Goal: Task Accomplishment & Management: Complete application form

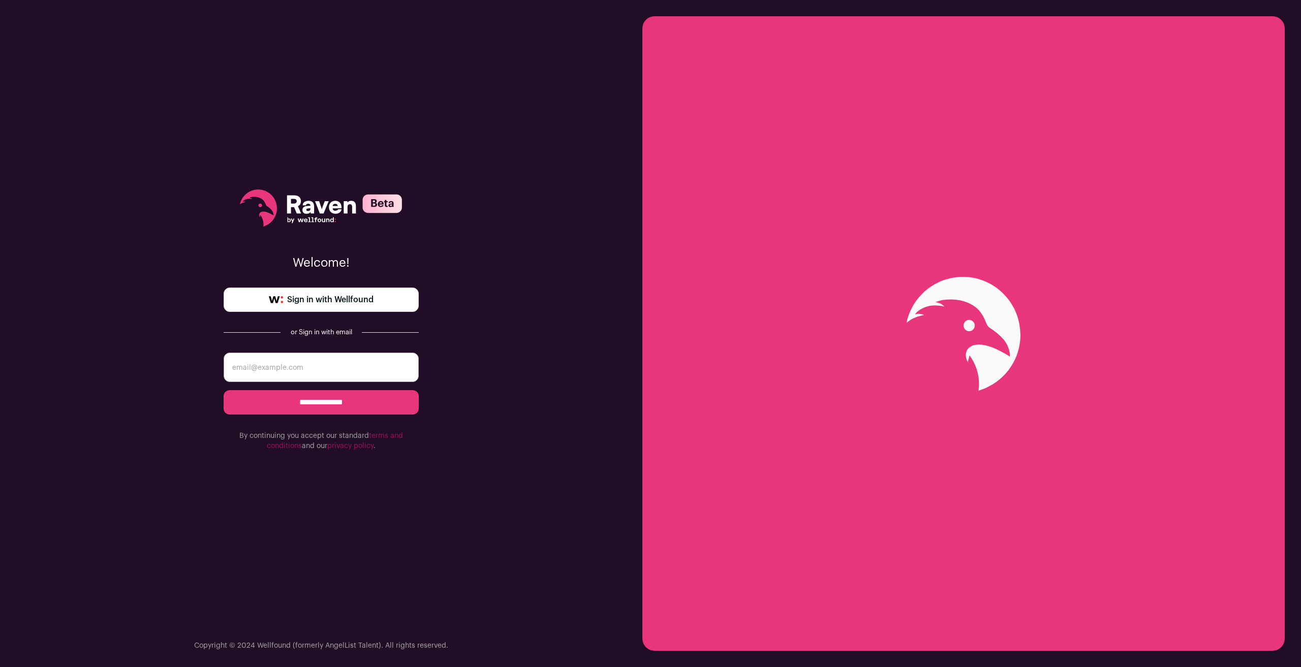
click at [350, 306] on link "Sign in with Wellfound" at bounding box center [321, 300] width 195 height 24
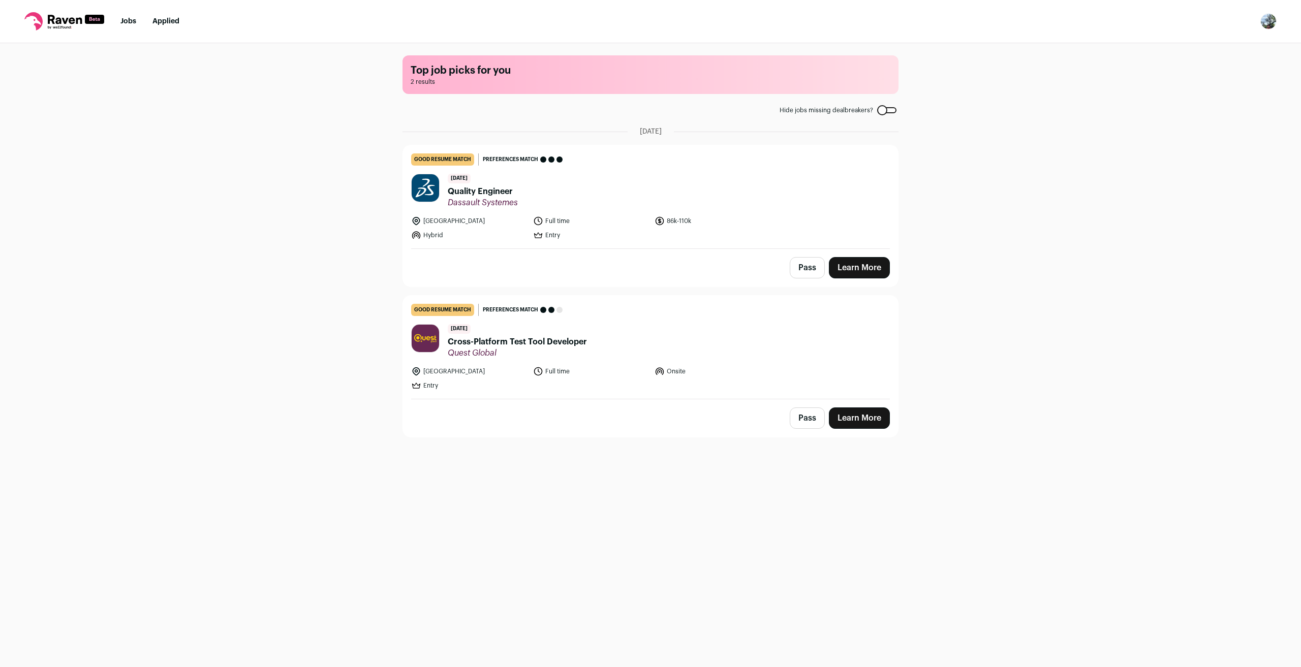
click at [871, 275] on link "Learn More" at bounding box center [859, 267] width 61 height 21
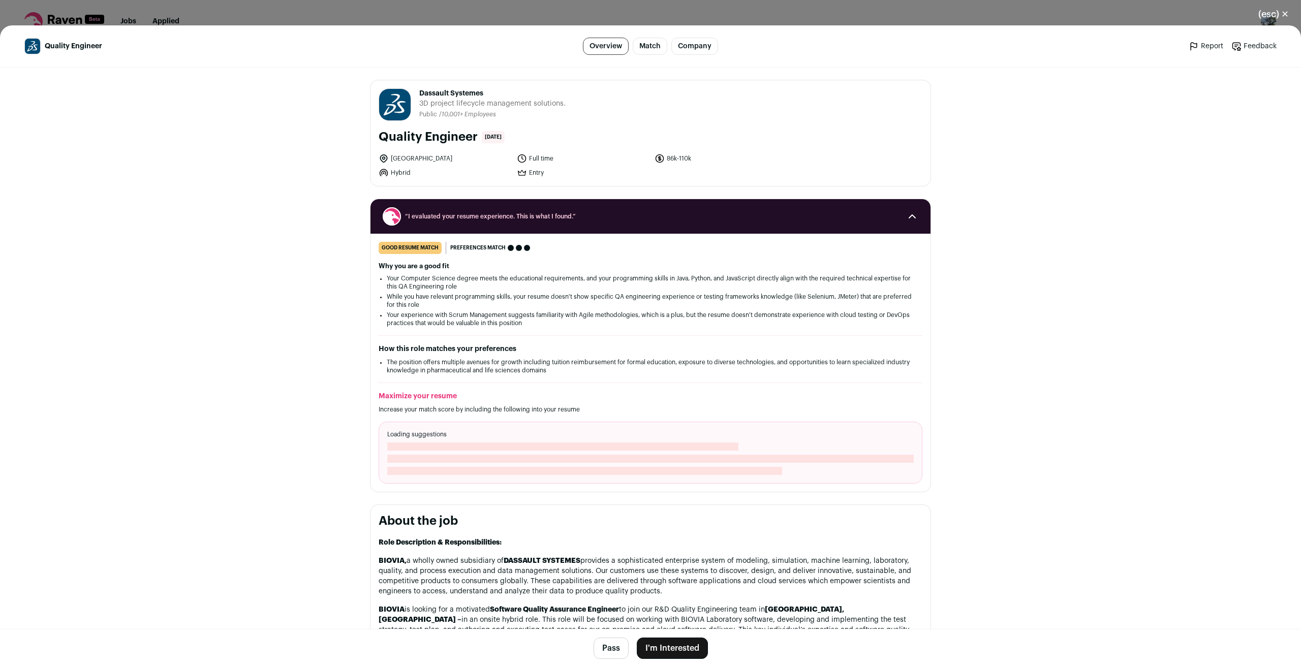
click at [672, 652] on button "I'm Interested" at bounding box center [672, 648] width 71 height 21
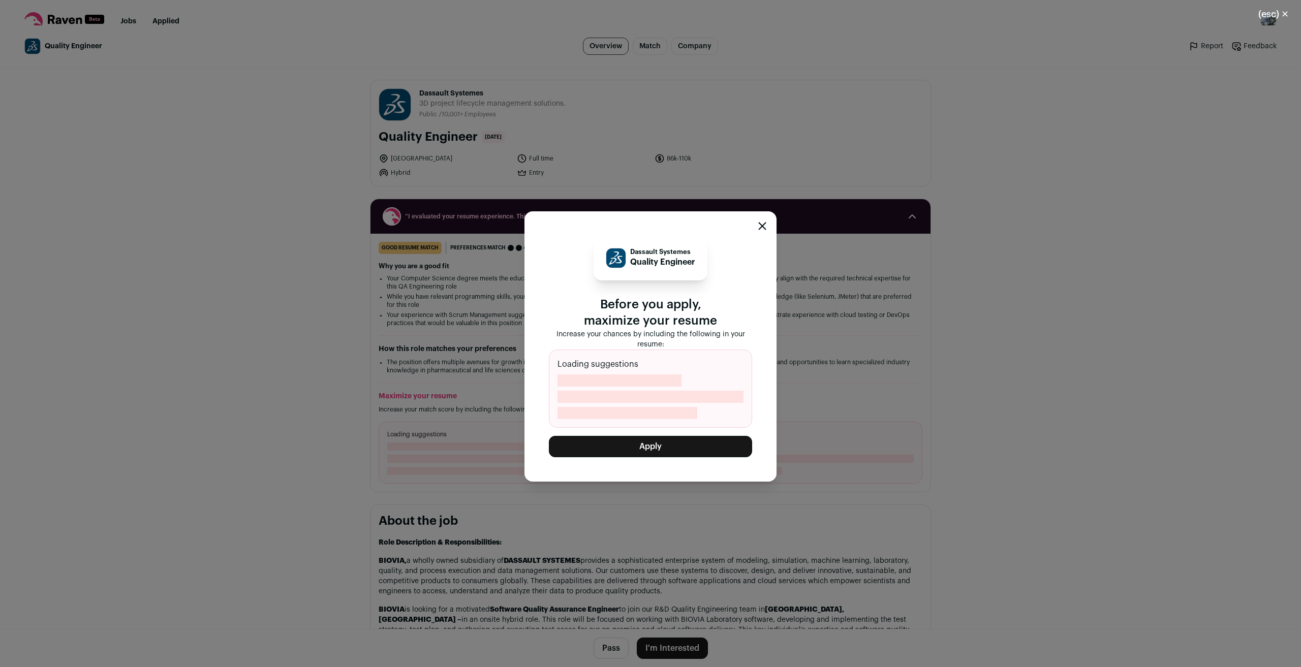
click at [685, 446] on button "Apply" at bounding box center [650, 446] width 203 height 21
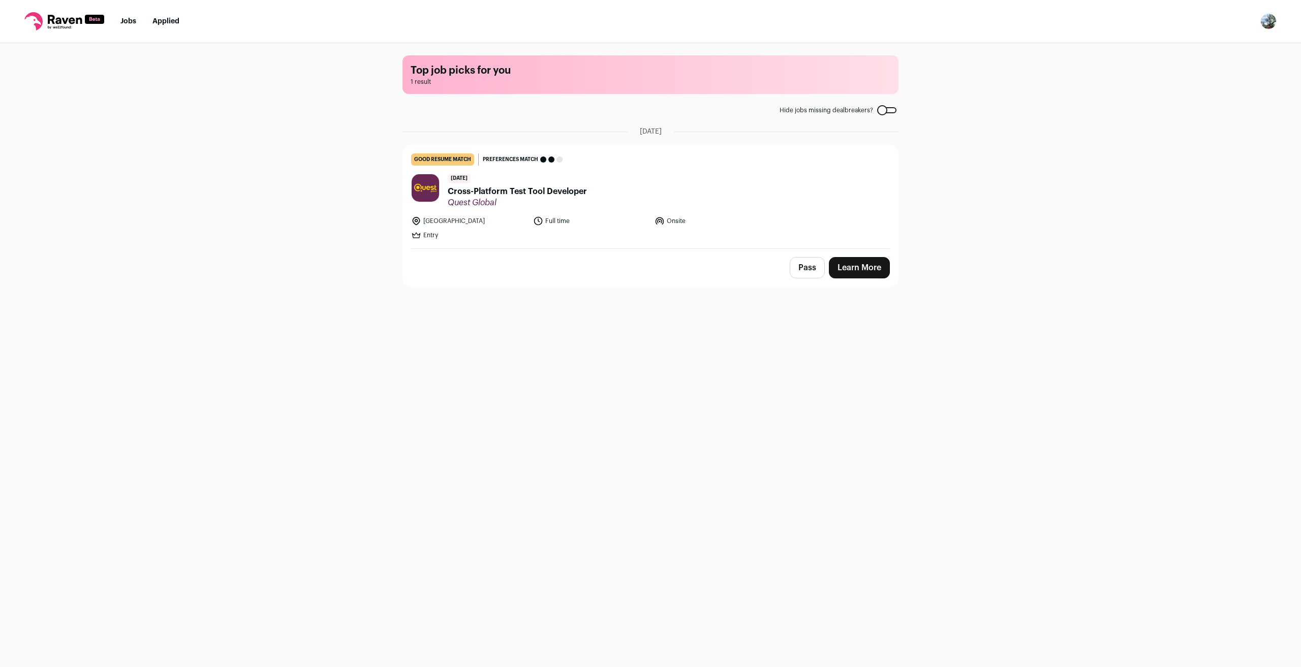
click at [855, 272] on link "Learn More" at bounding box center [859, 267] width 61 height 21
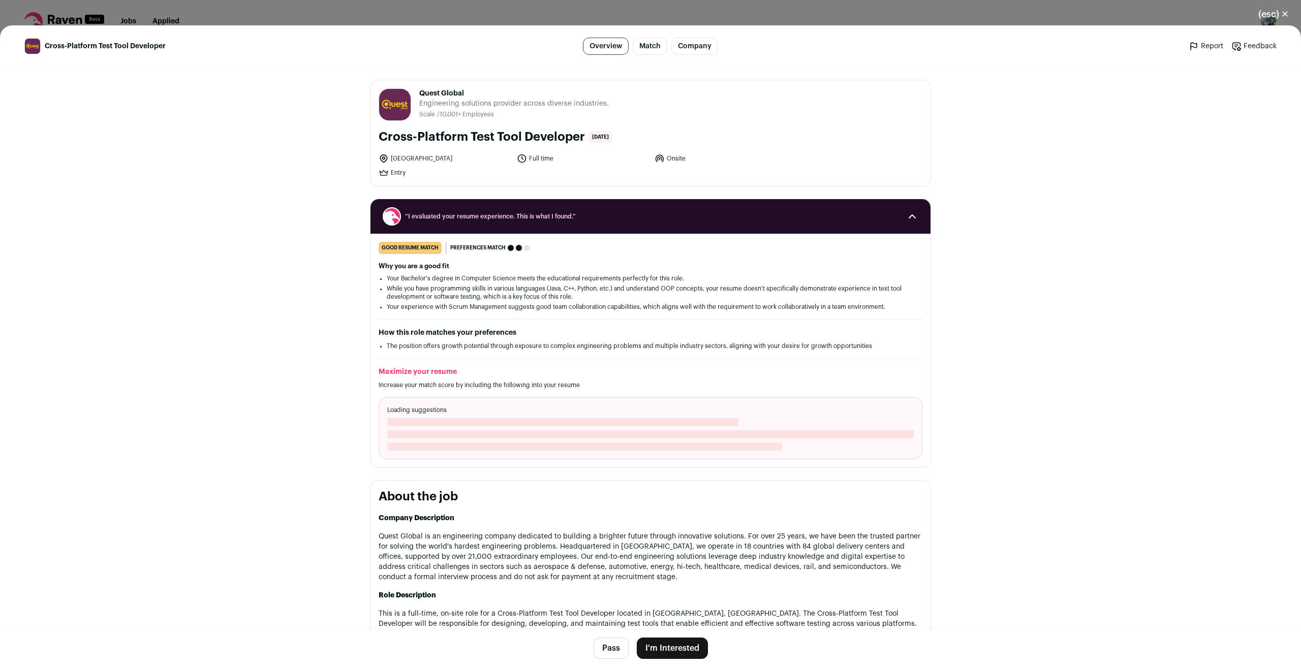
click at [679, 650] on button "I'm Interested" at bounding box center [672, 648] width 71 height 21
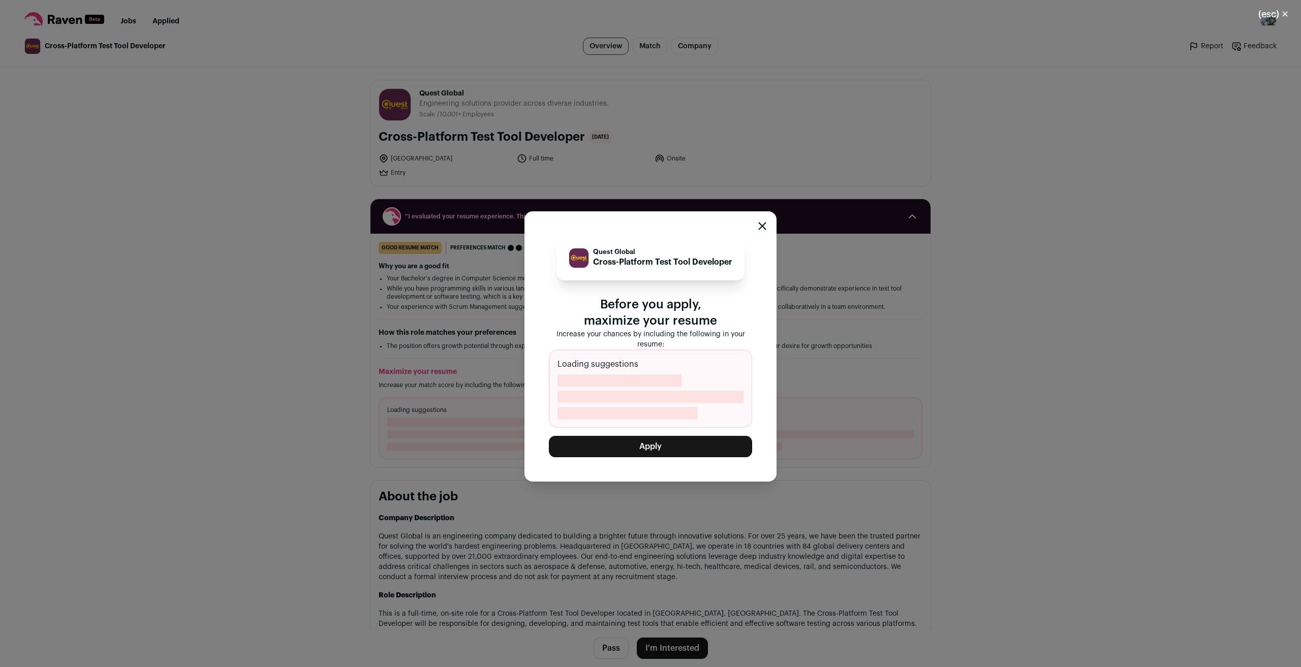
click at [657, 449] on button "Apply" at bounding box center [650, 446] width 203 height 21
